Goal: Task Accomplishment & Management: Complete application form

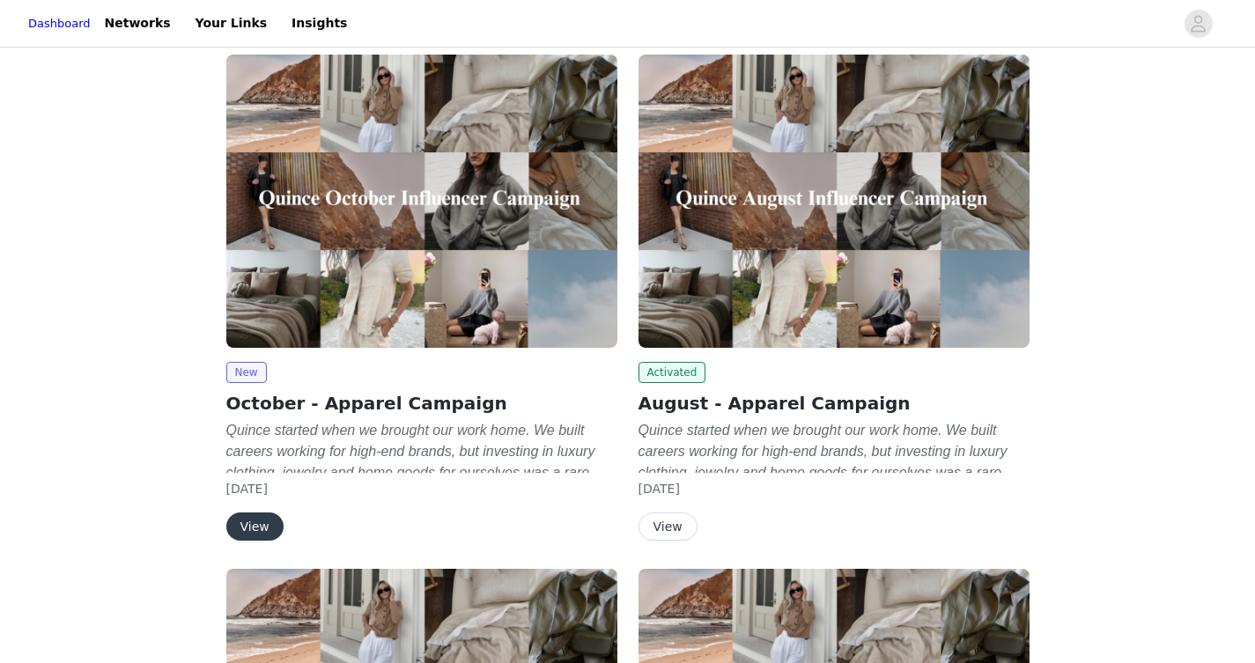
scroll to position [104, 0]
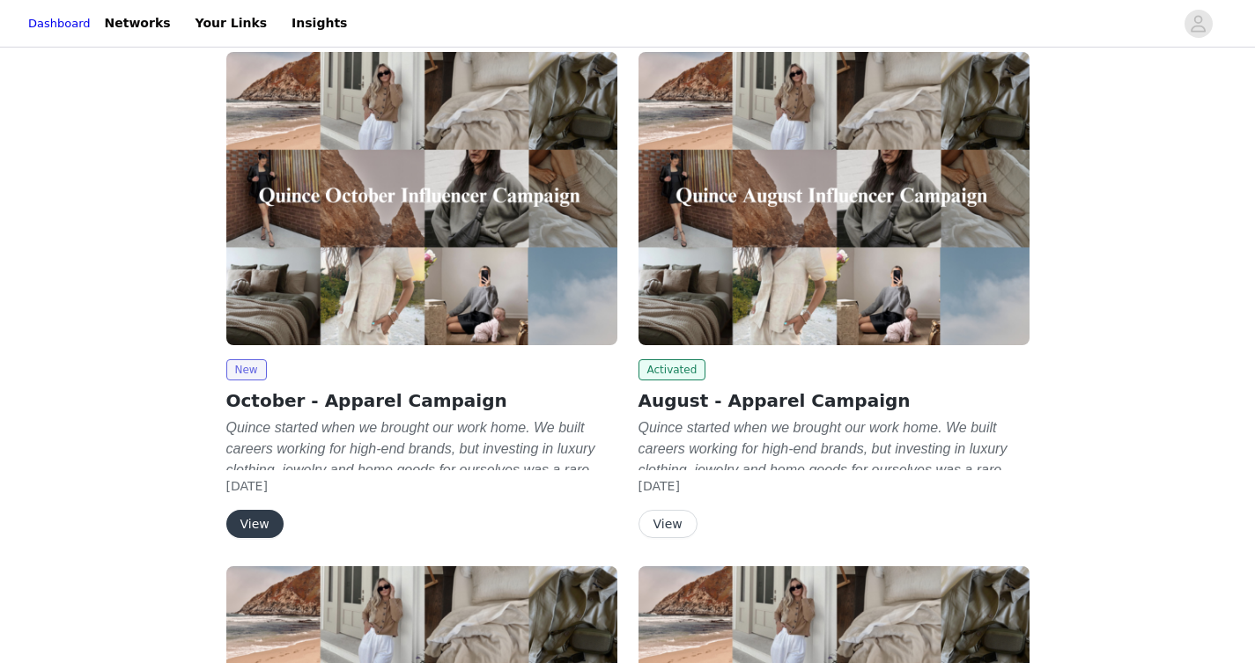
click at [259, 519] on button "View" at bounding box center [254, 524] width 57 height 28
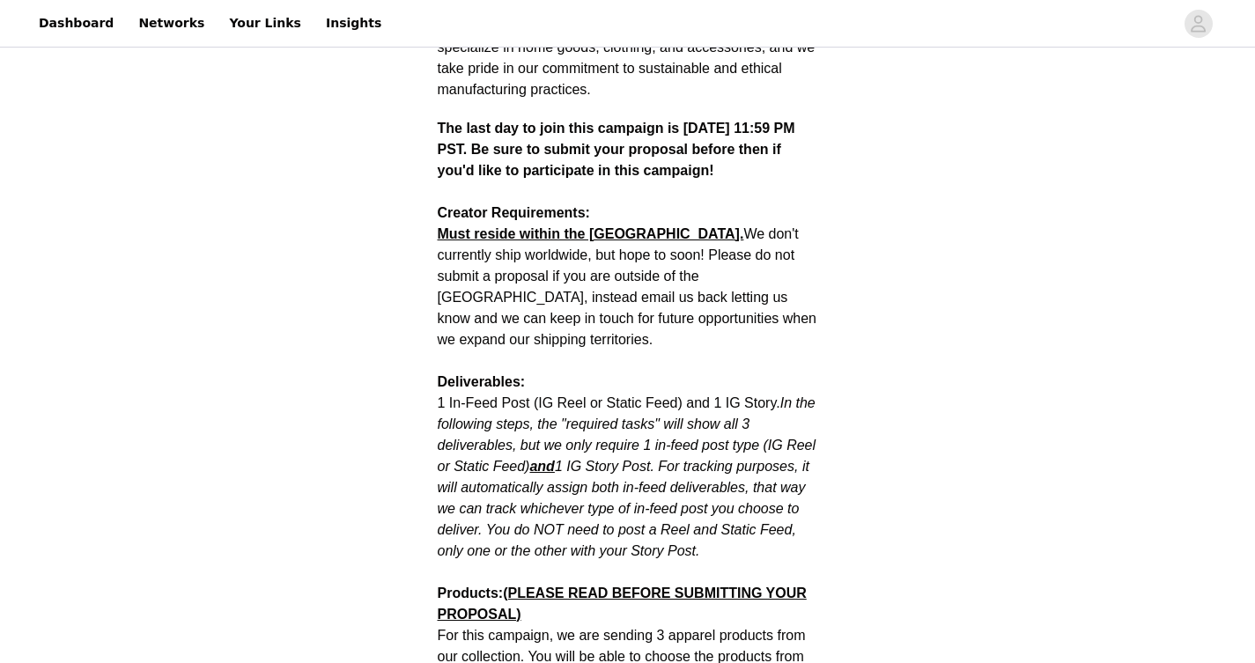
scroll to position [683, 0]
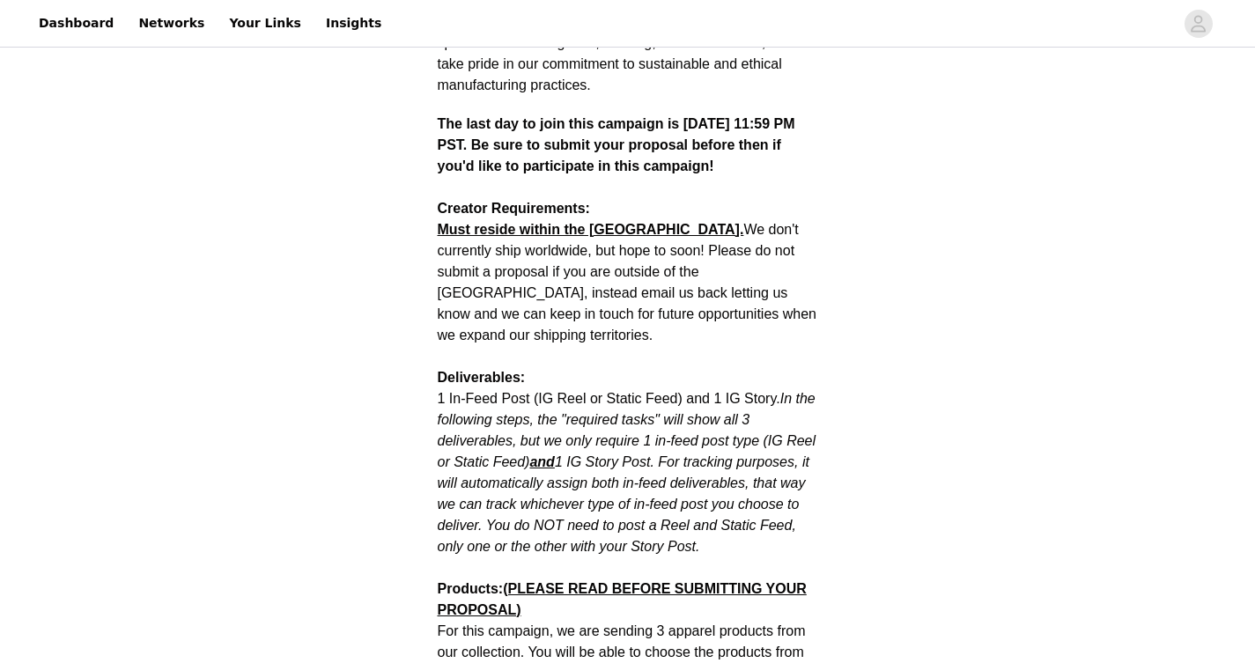
click at [624, 475] on em "In the following steps, the "required tasks" will show all 3 deliverables, but …" at bounding box center [627, 472] width 379 height 163
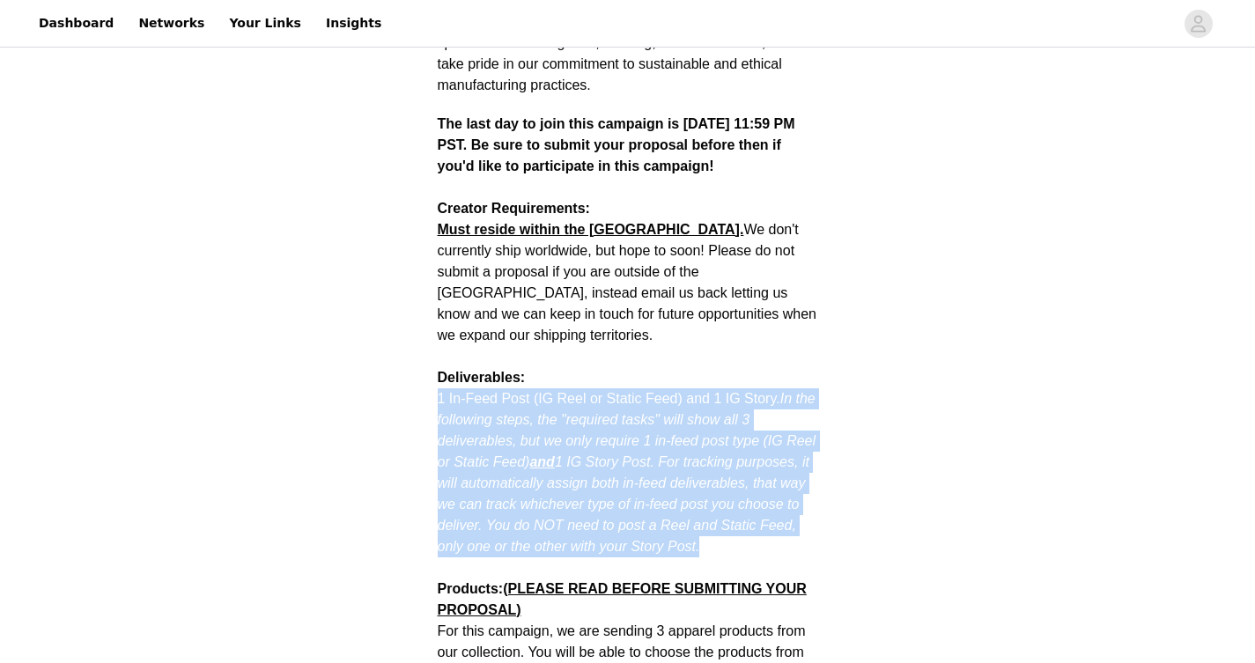
click at [683, 451] on p "1 In-Feed Post (IG Reel or Static Feed) and 1 IG Story. In the following steps,…" at bounding box center [628, 472] width 381 height 169
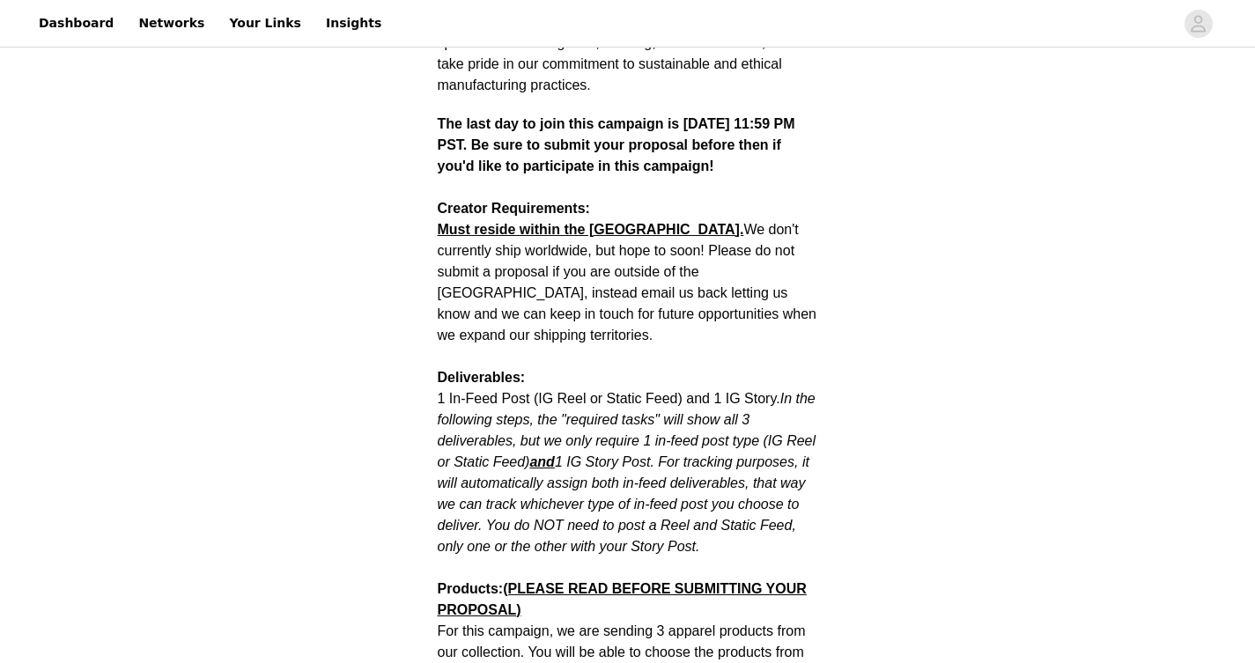
click at [683, 451] on p "1 In-Feed Post (IG Reel or Static Feed) and 1 IG Story. In the following steps,…" at bounding box center [628, 472] width 381 height 169
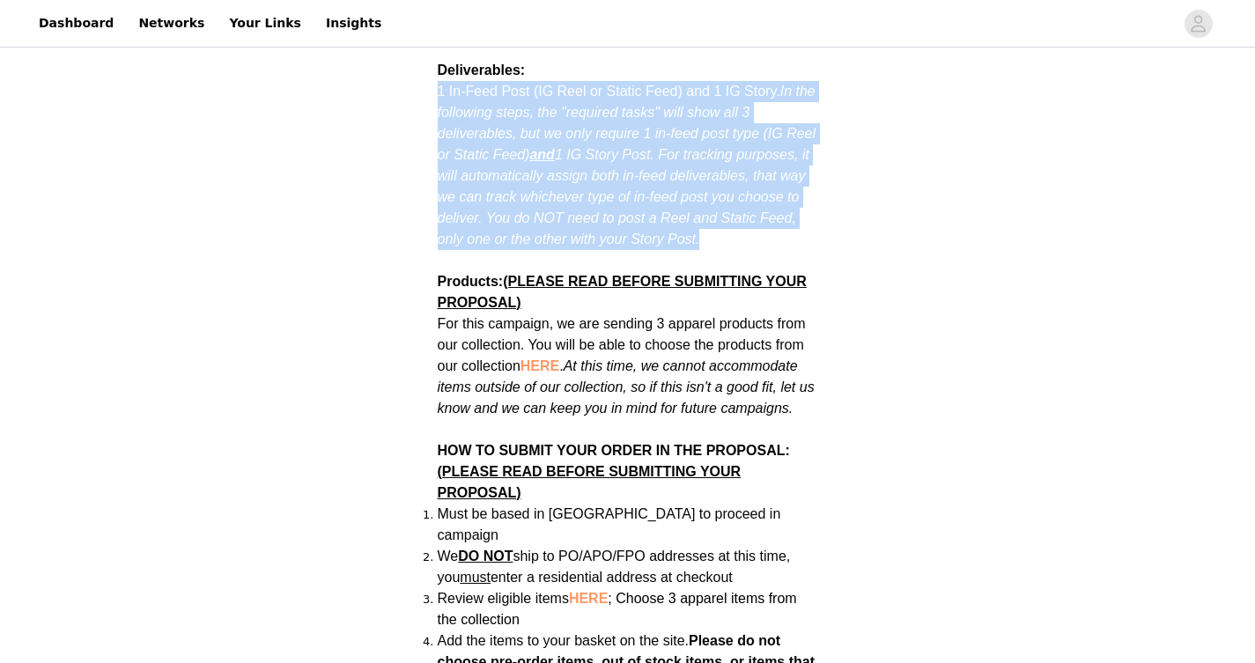
scroll to position [994, 0]
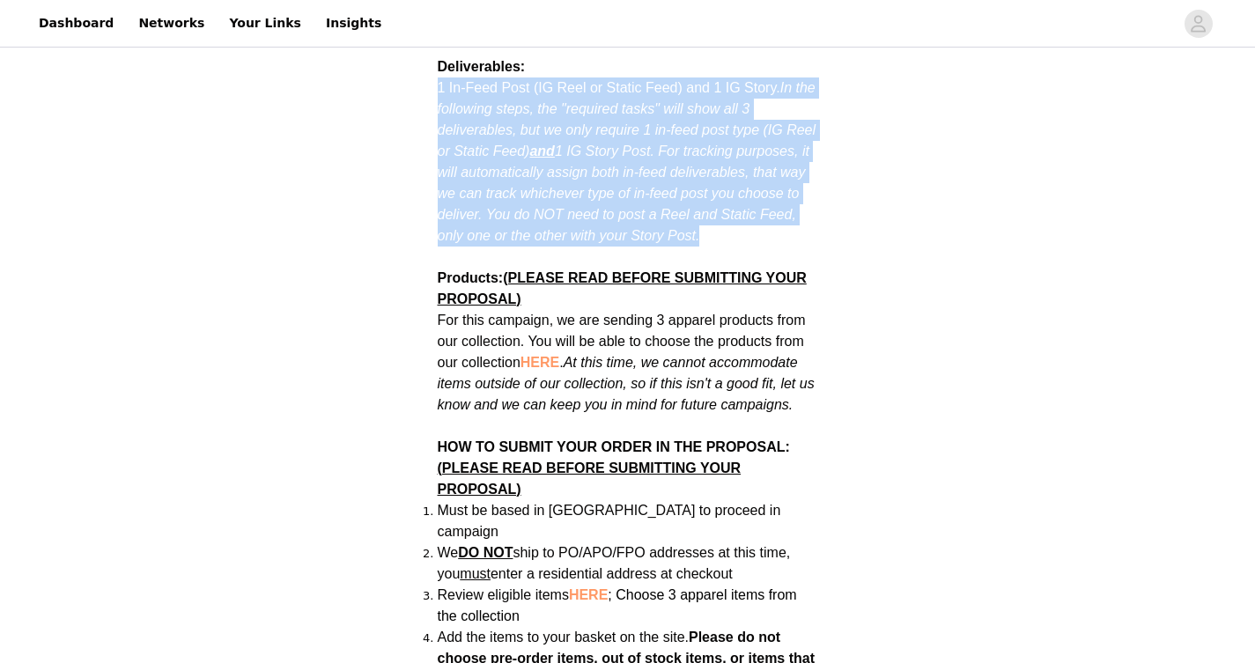
click at [699, 331] on p "For this campaign, we are sending 3 apparel products from our collection. You w…" at bounding box center [628, 363] width 381 height 106
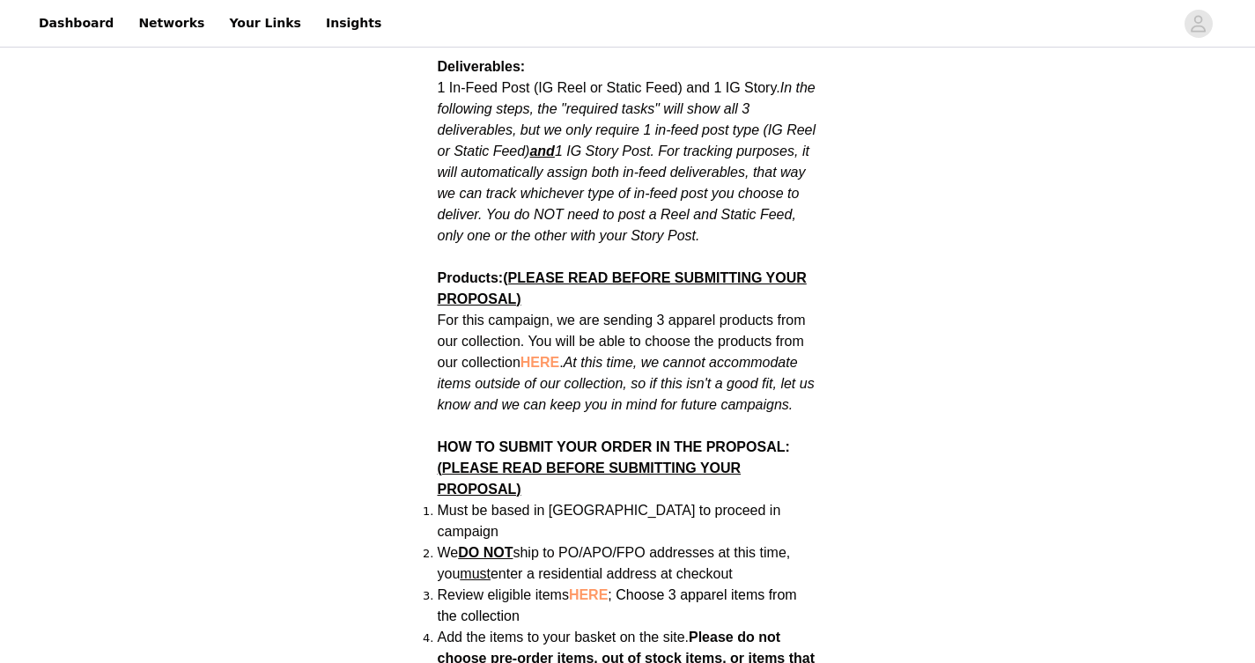
click at [699, 331] on p "For this campaign, we are sending 3 apparel products from our collection. You w…" at bounding box center [628, 363] width 381 height 106
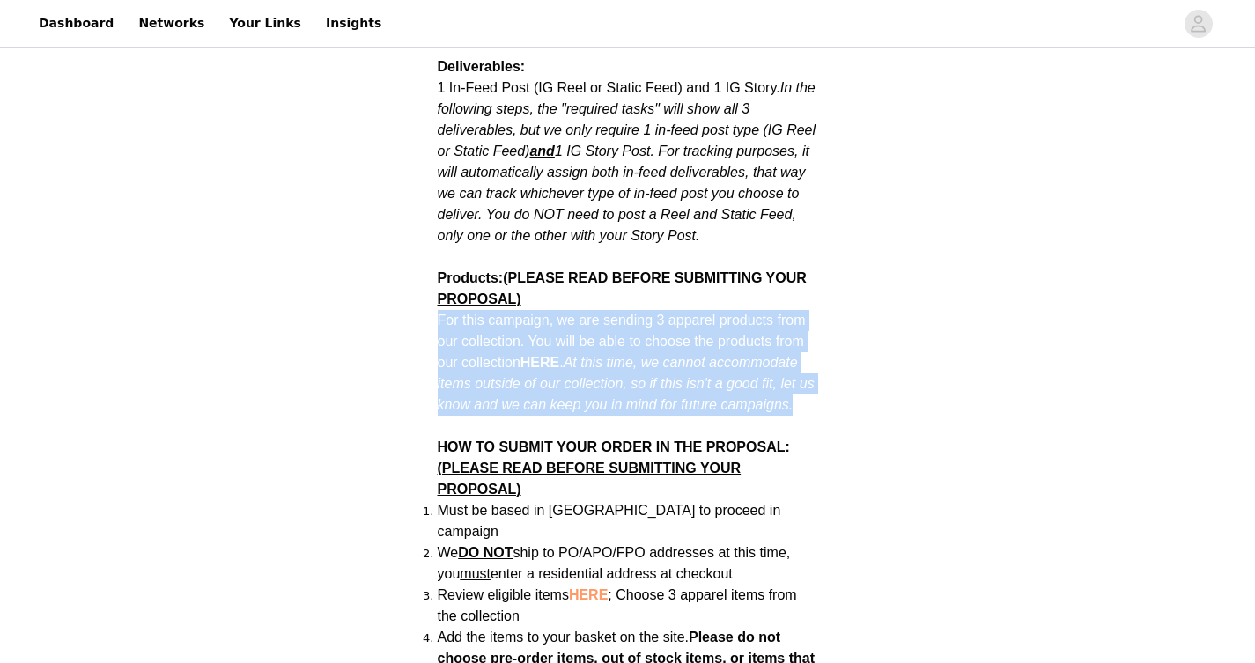
click at [722, 369] on em "At this time, we cannot accommodate items outside of our collection, so if this…" at bounding box center [626, 383] width 377 height 57
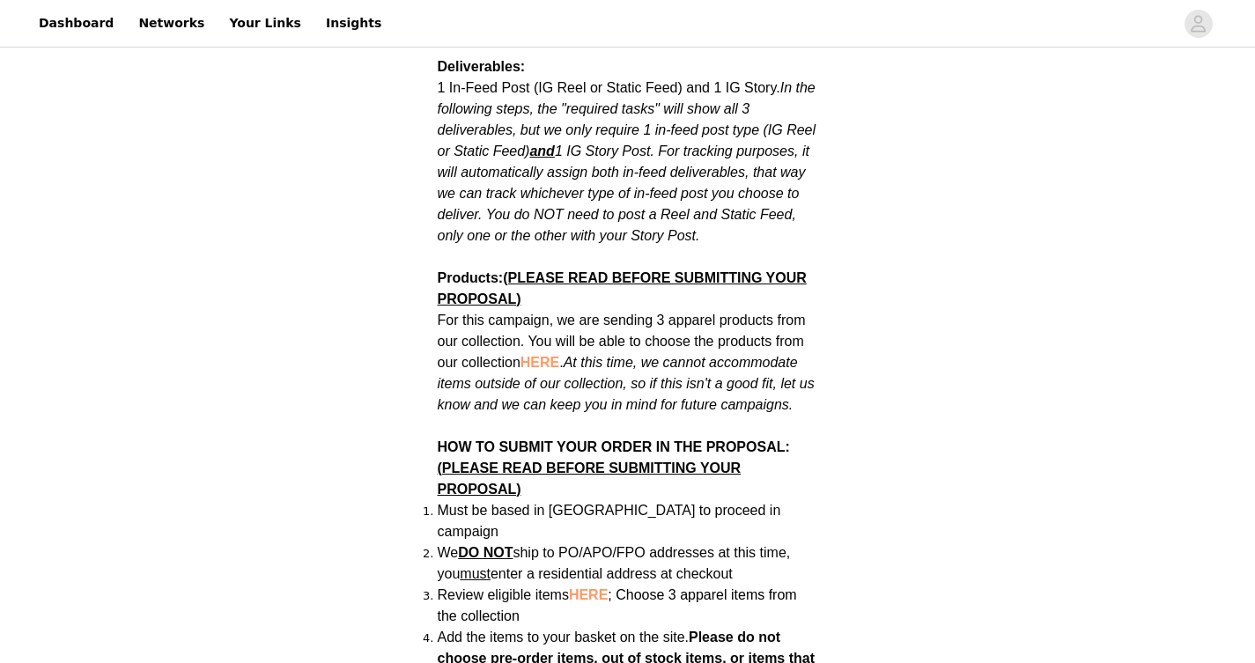
click at [722, 369] on em "At this time, we cannot accommodate items outside of our collection, so if this…" at bounding box center [626, 383] width 377 height 57
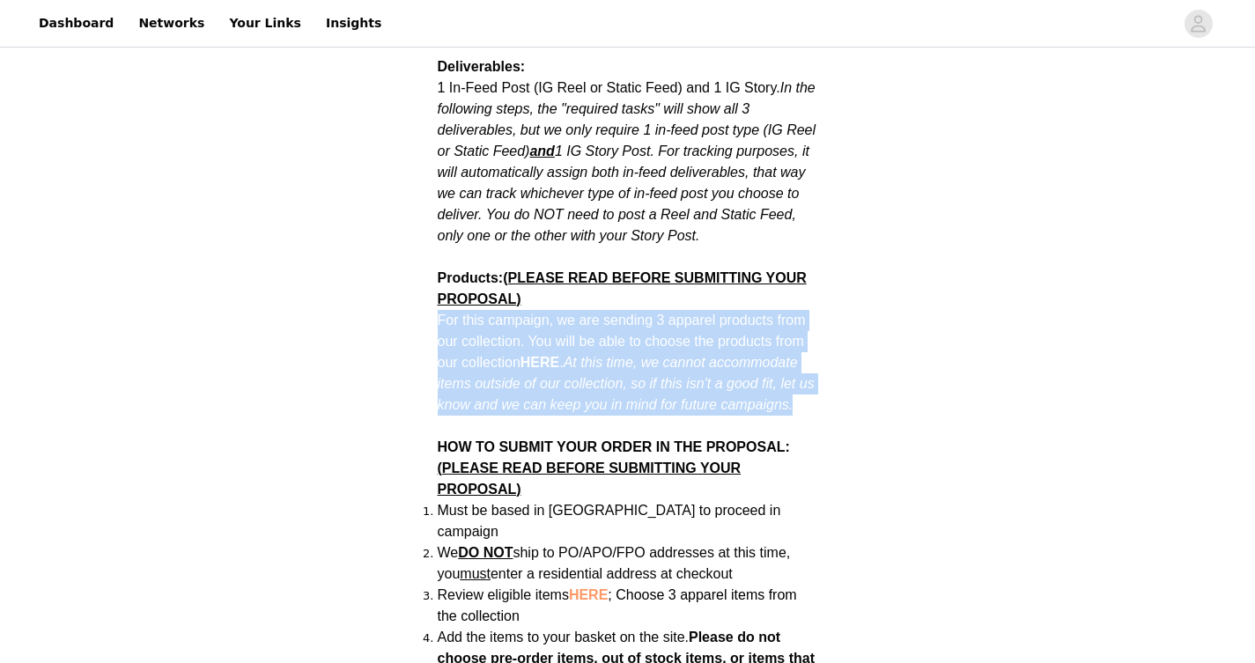
click at [691, 355] on em "At this time, we cannot accommodate items outside of our collection, so if this…" at bounding box center [626, 383] width 377 height 57
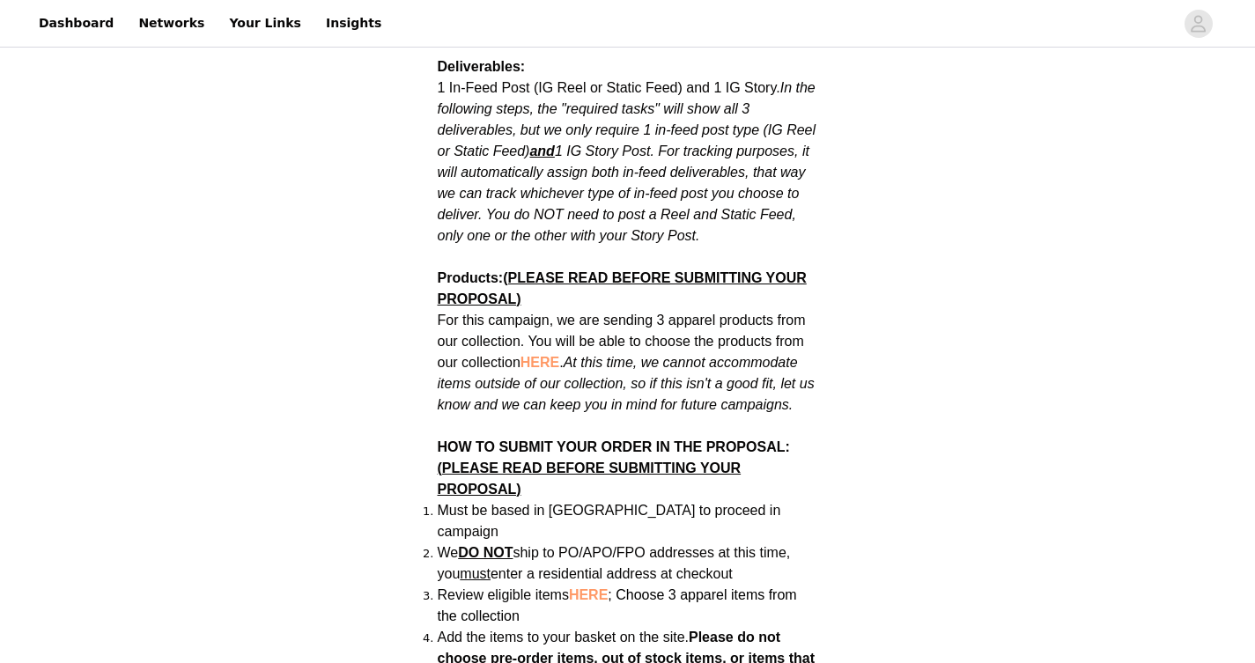
click at [691, 355] on em "At this time, we cannot accommodate items outside of our collection, so if this…" at bounding box center [626, 383] width 377 height 57
click at [888, 370] on div "Back Quince October - Apparel Campaign Campaign Overview Quince started when we…" at bounding box center [627, 576] width 1255 height 3037
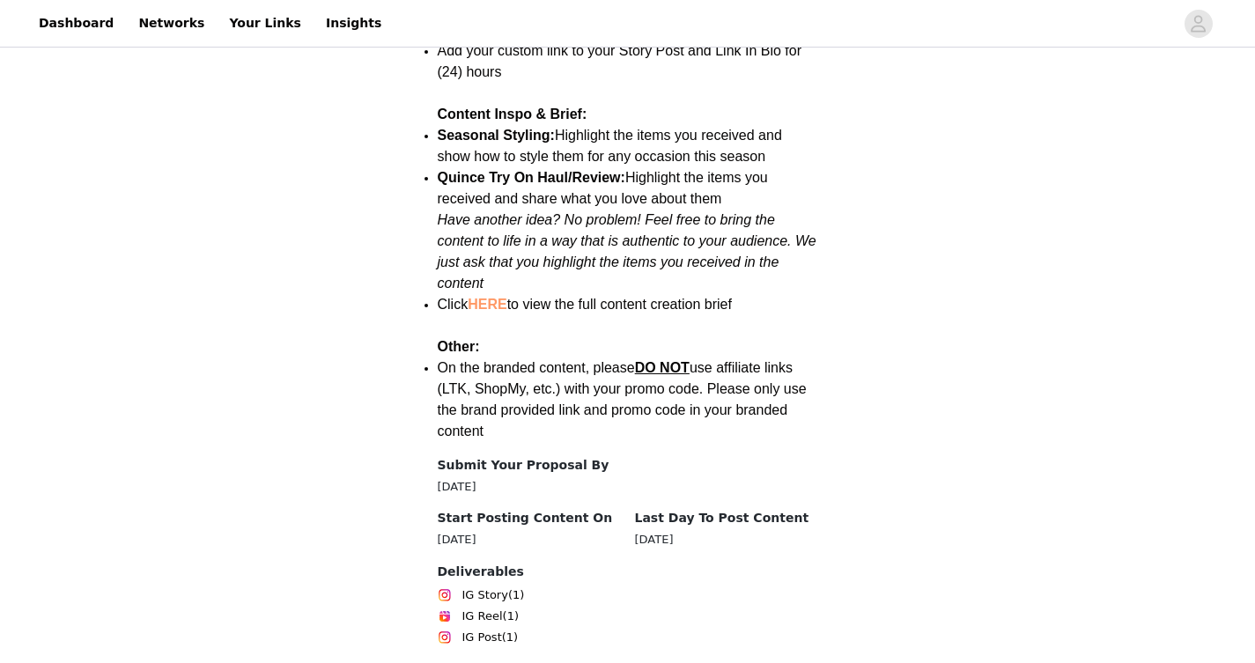
scroll to position [2469, 0]
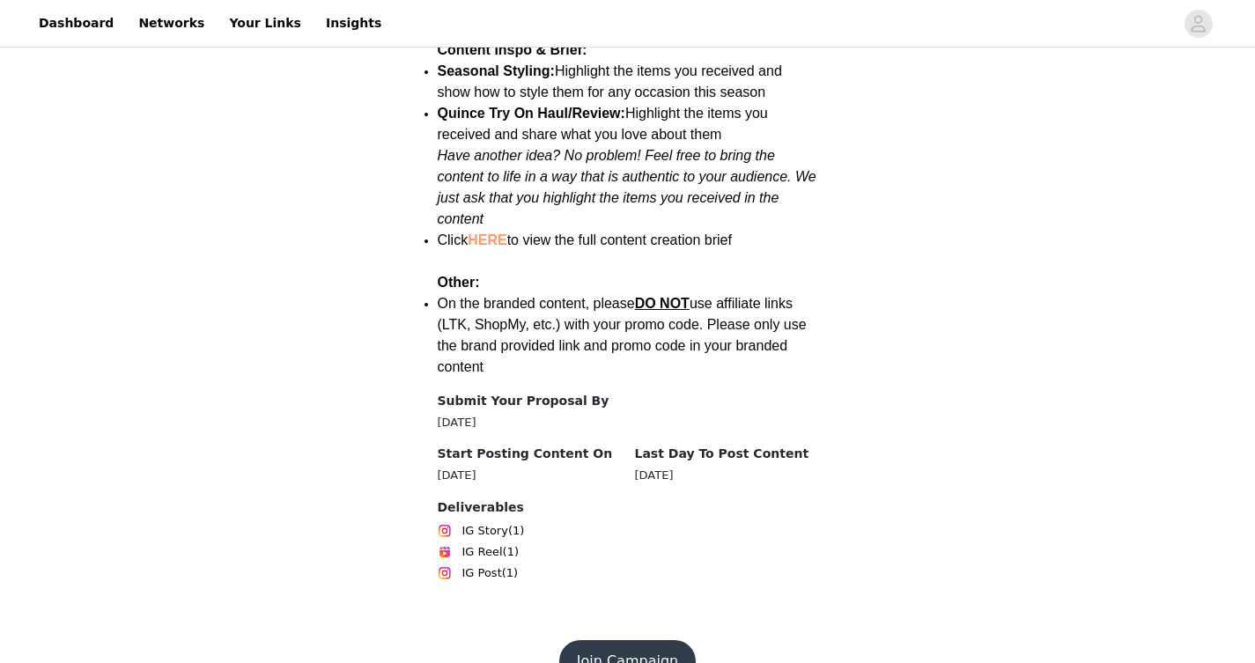
click at [626, 640] on button "Join Campaign" at bounding box center [627, 661] width 137 height 42
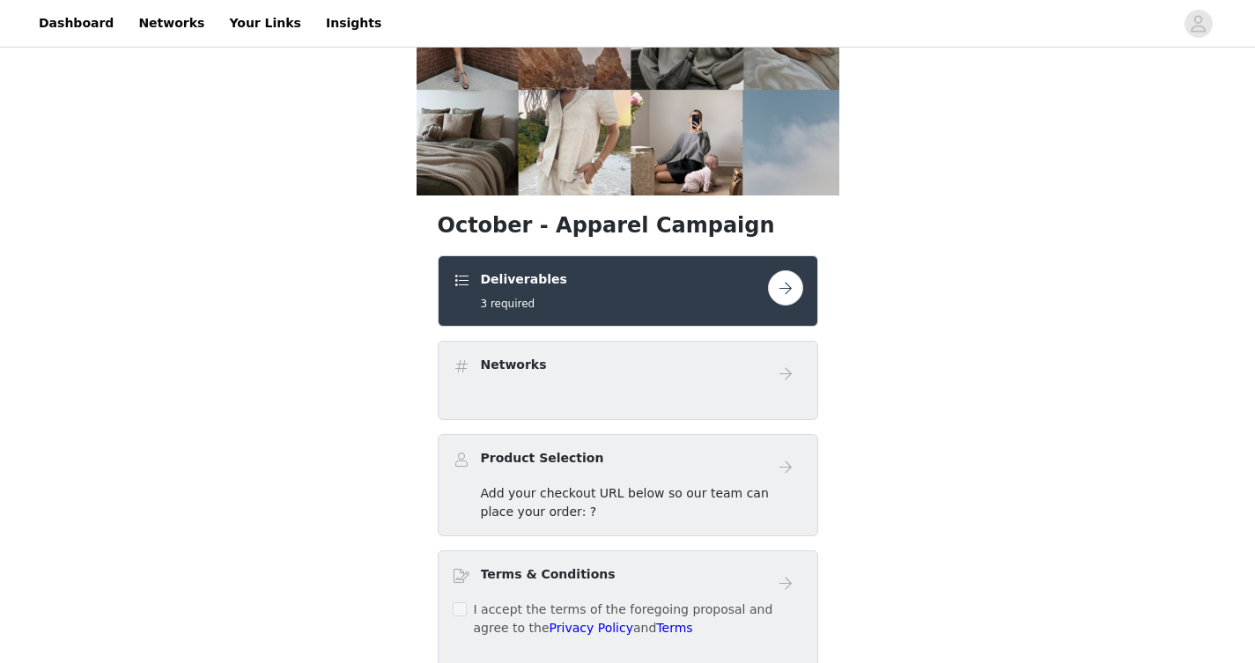
scroll to position [176, 0]
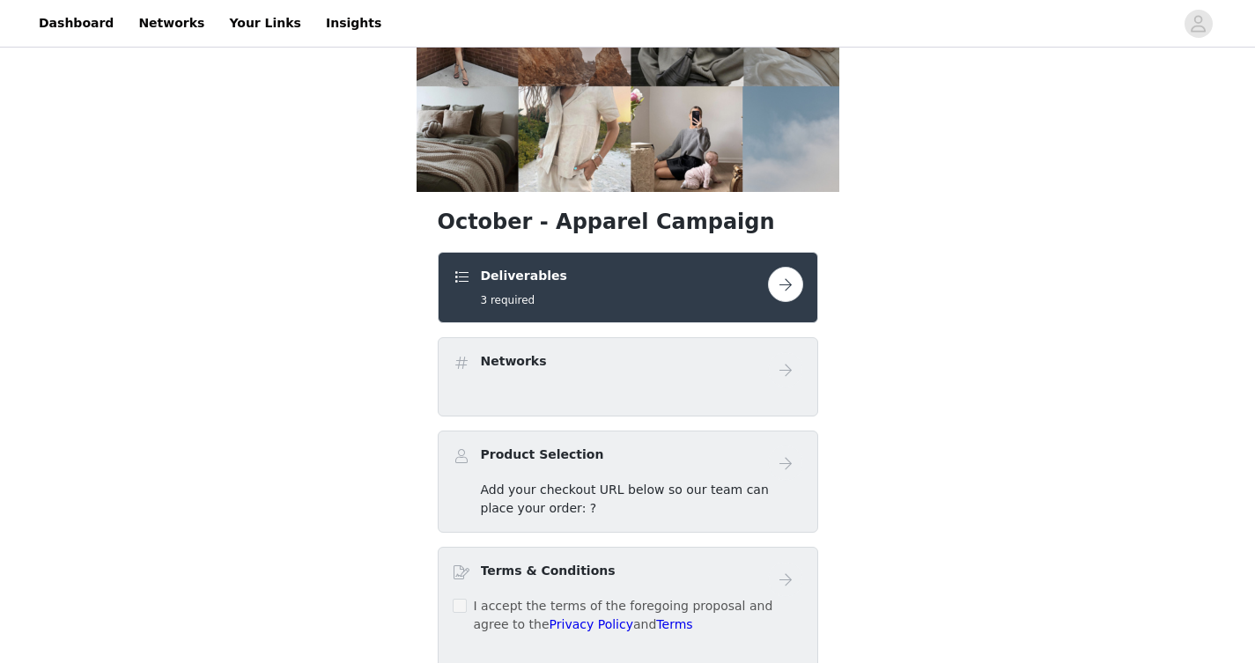
click at [779, 287] on button "button" at bounding box center [785, 284] width 35 height 35
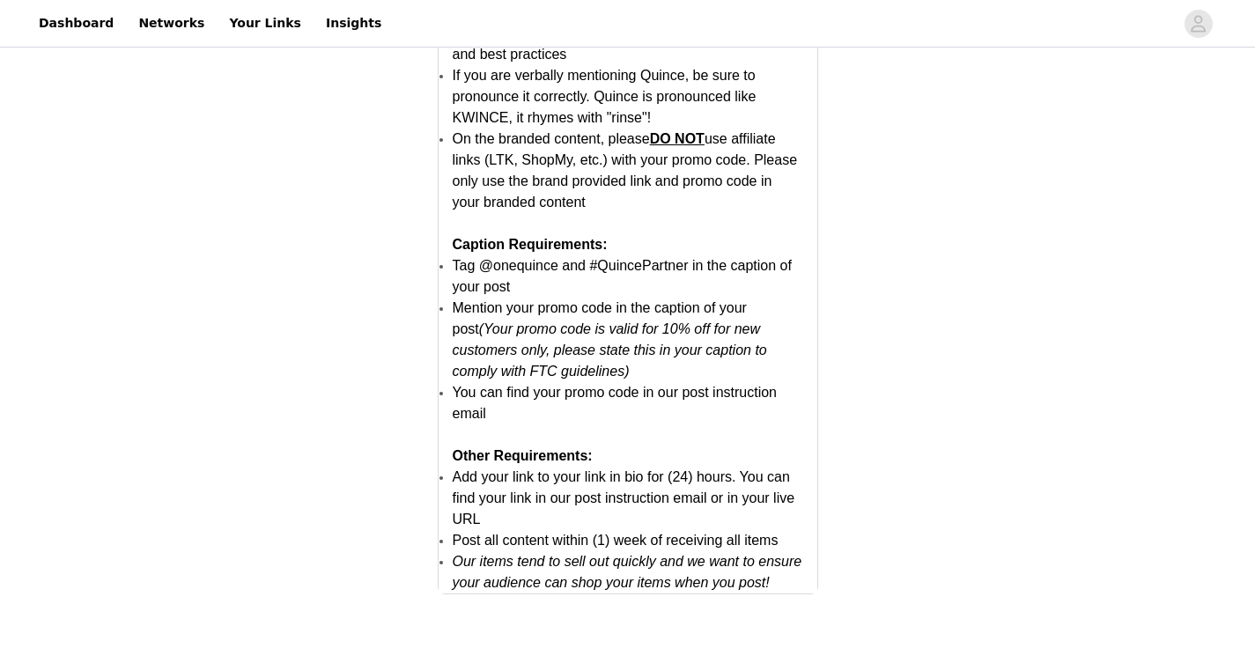
scroll to position [3484, 0]
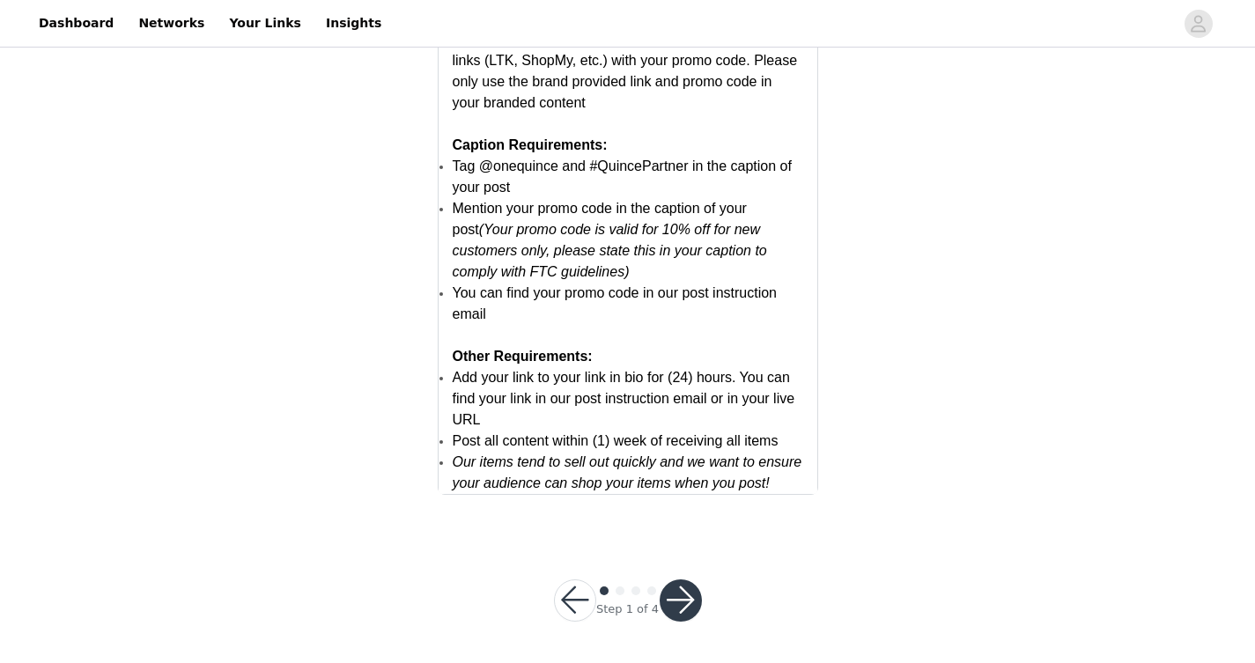
click at [684, 606] on button "button" at bounding box center [681, 601] width 42 height 42
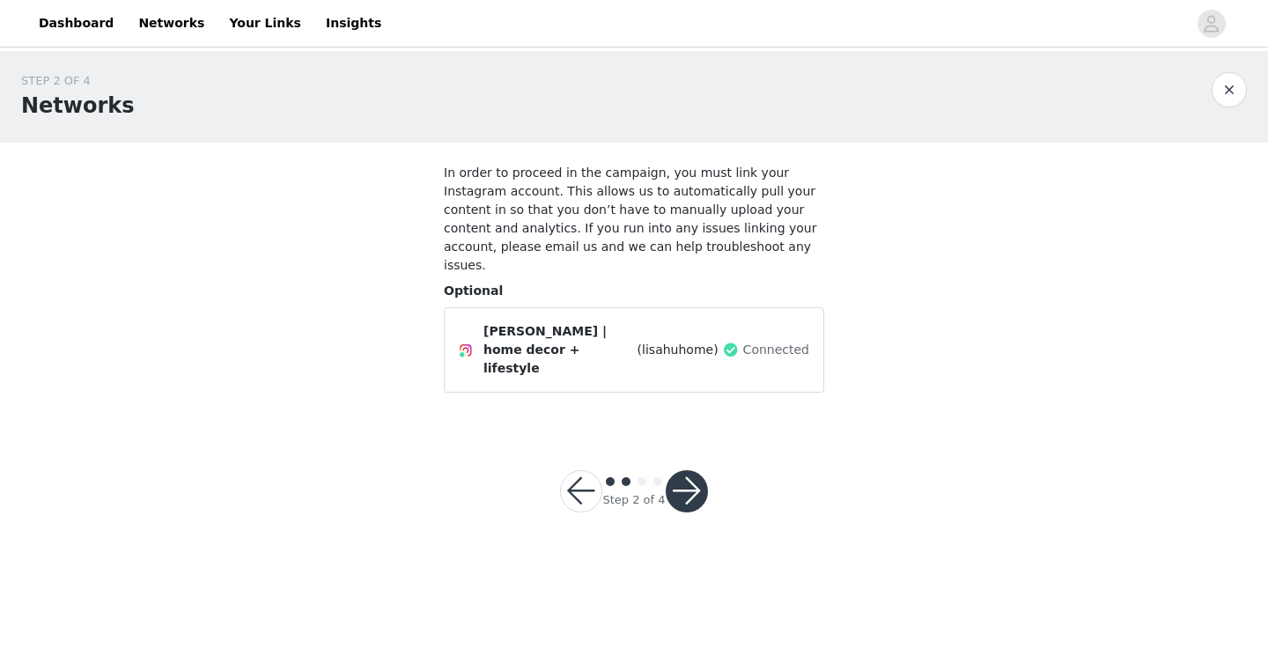
click at [694, 470] on button "button" at bounding box center [687, 491] width 42 height 42
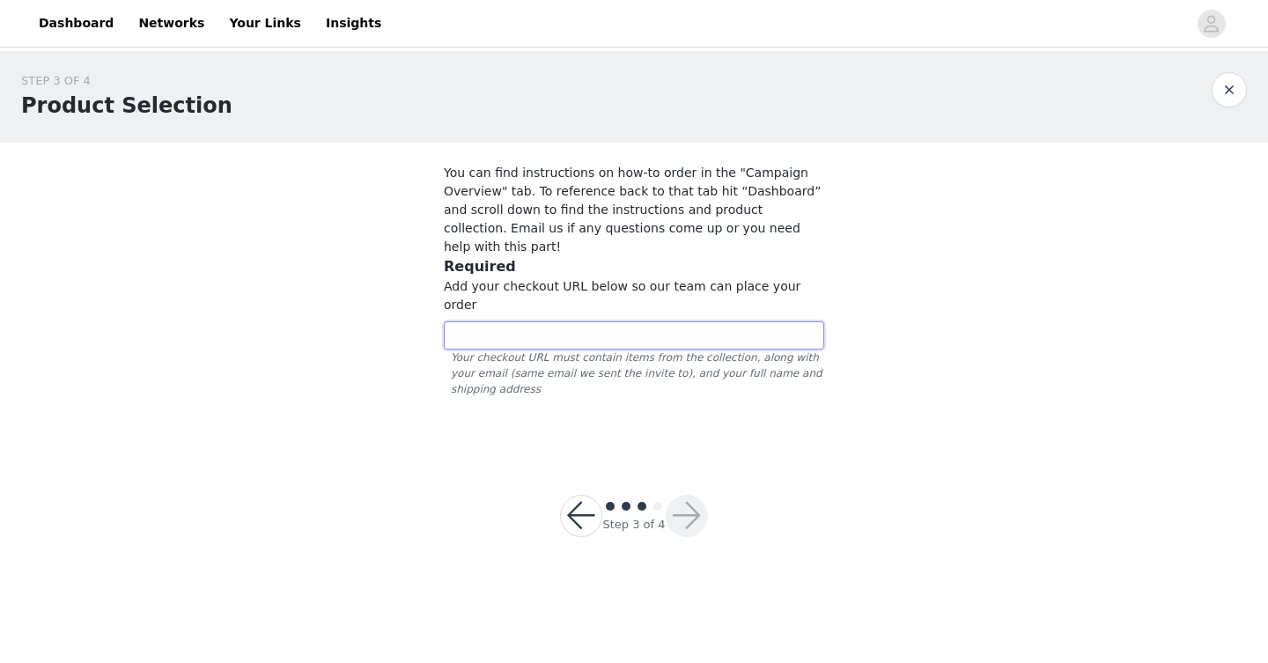
click at [661, 321] on input "text" at bounding box center [634, 335] width 381 height 28
drag, startPoint x: 534, startPoint y: 289, endPoint x: 520, endPoint y: 289, distance: 14.1
click at [521, 321] on input "text" at bounding box center [634, 335] width 381 height 28
paste input "[URL][DOMAIN_NAME]"
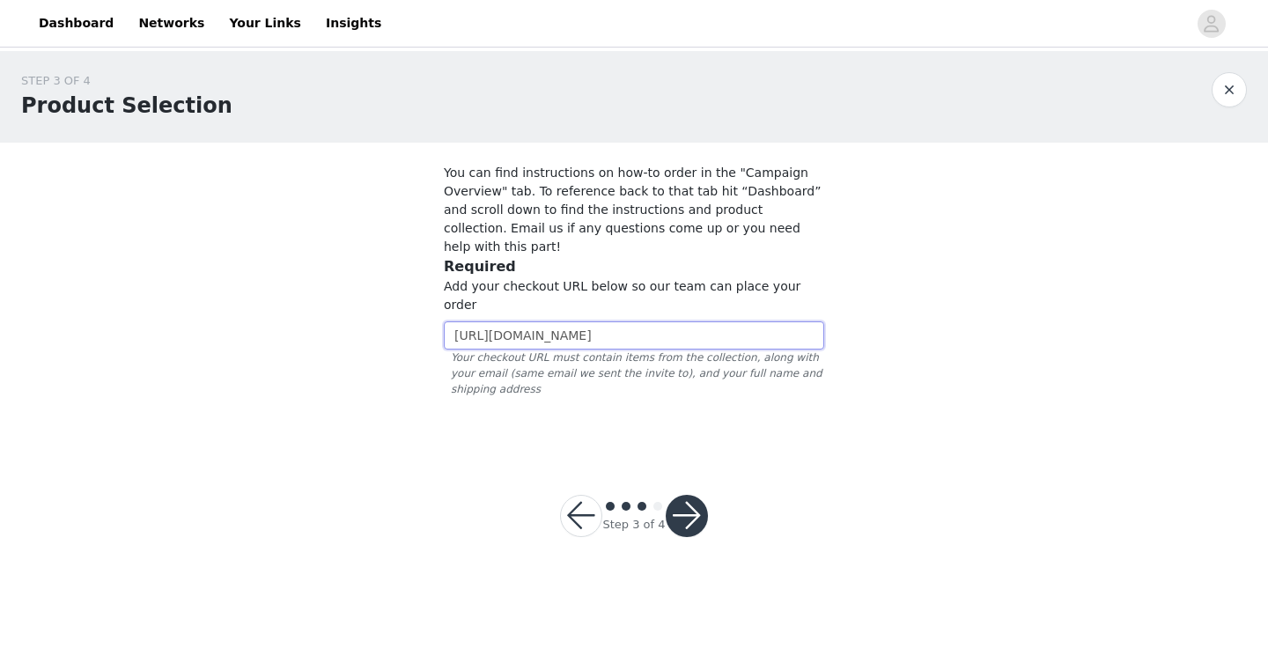
type input "[URL][DOMAIN_NAME]"
click at [691, 495] on button "button" at bounding box center [687, 516] width 42 height 42
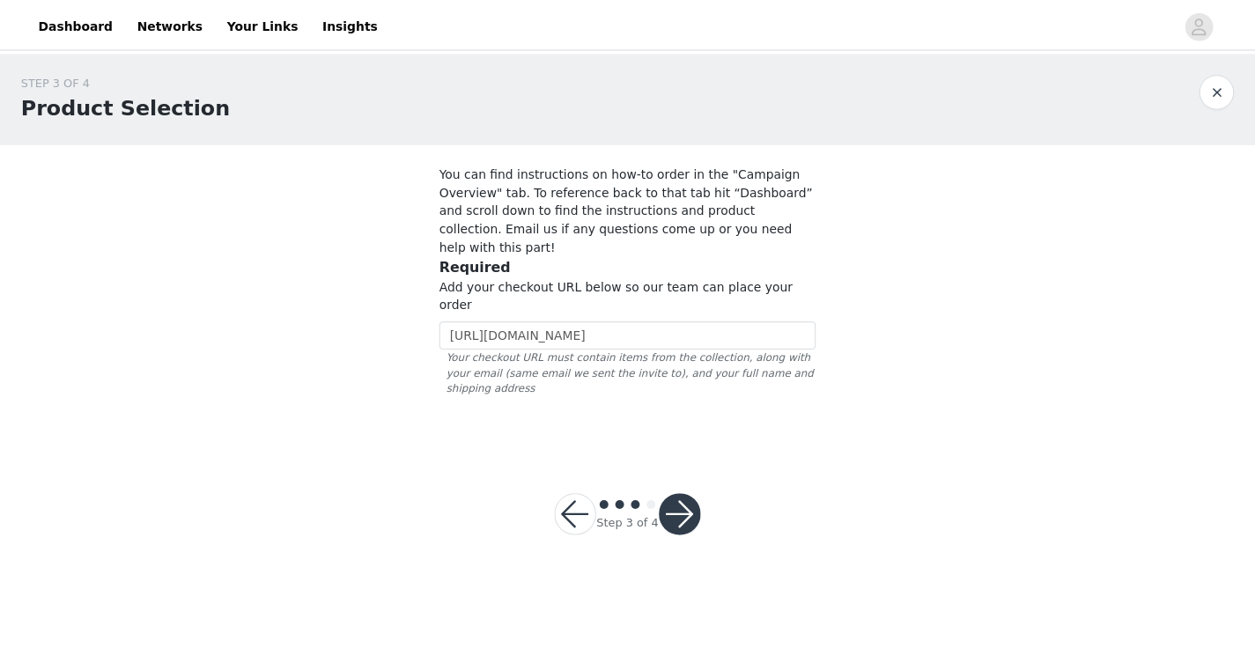
scroll to position [0, 0]
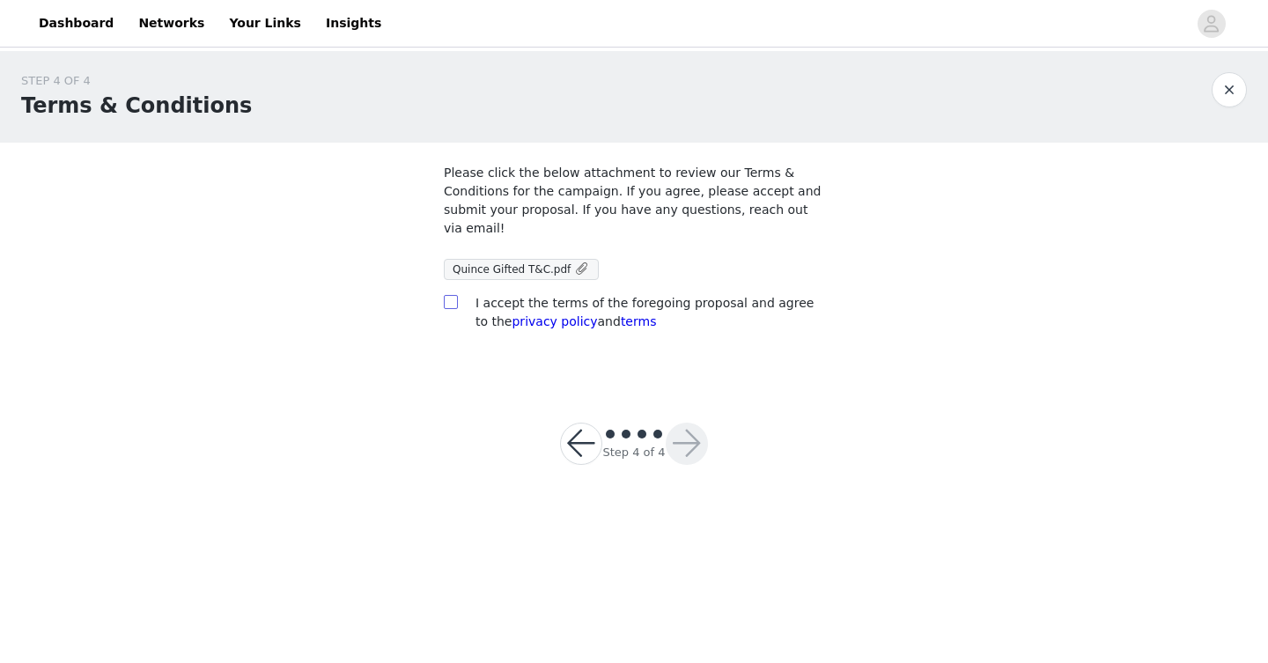
click at [452, 300] on input "checkbox" at bounding box center [450, 301] width 12 height 12
checkbox input "true"
click at [691, 443] on button "button" at bounding box center [687, 444] width 42 height 42
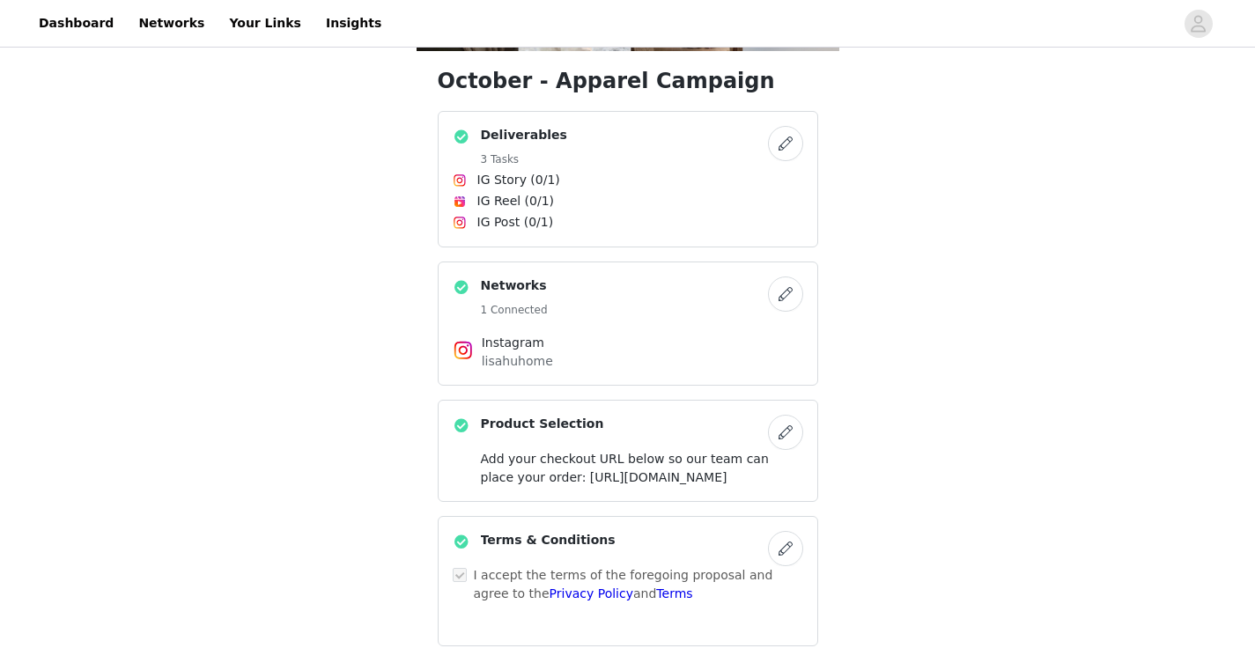
scroll to position [468, 0]
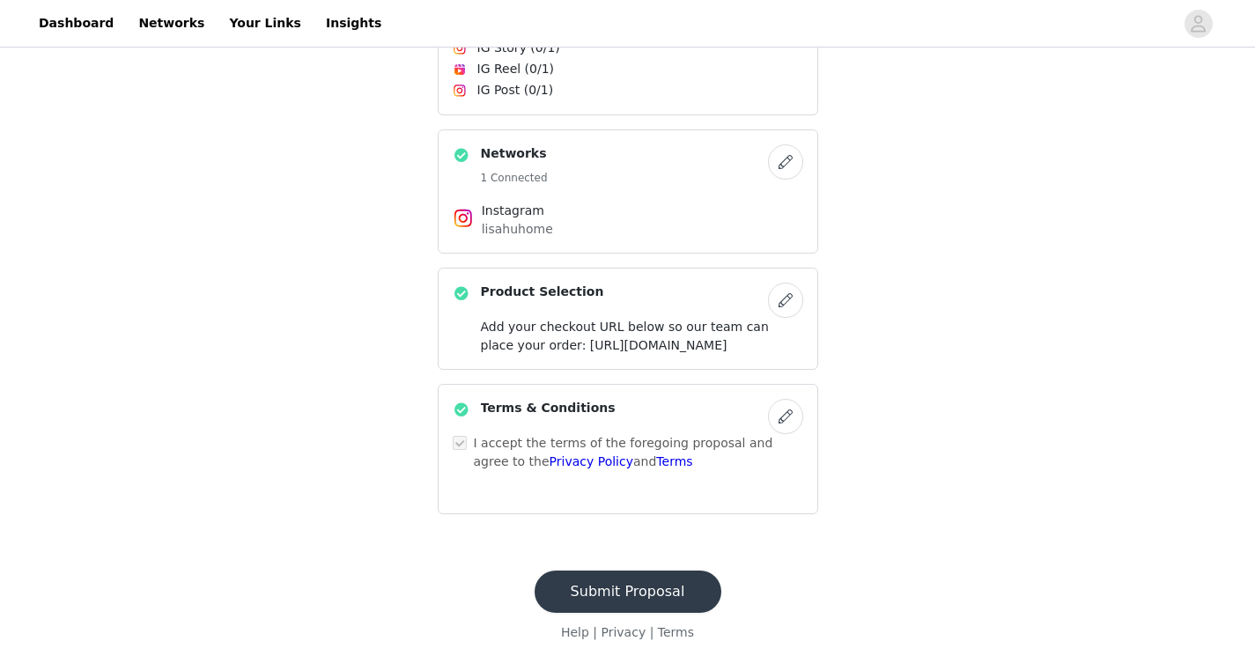
click at [632, 595] on button "Submit Proposal" at bounding box center [628, 592] width 187 height 42
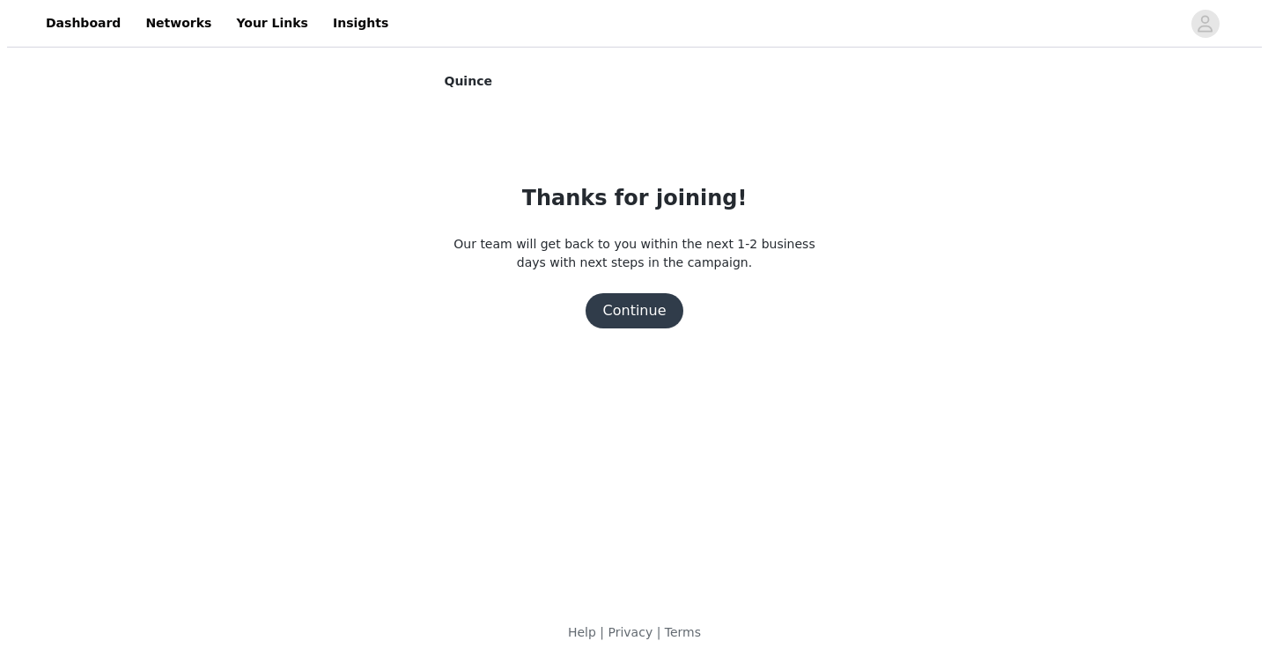
scroll to position [0, 0]
click at [646, 310] on button "Continue" at bounding box center [634, 310] width 99 height 35
